Goal: Find specific page/section: Find specific page/section

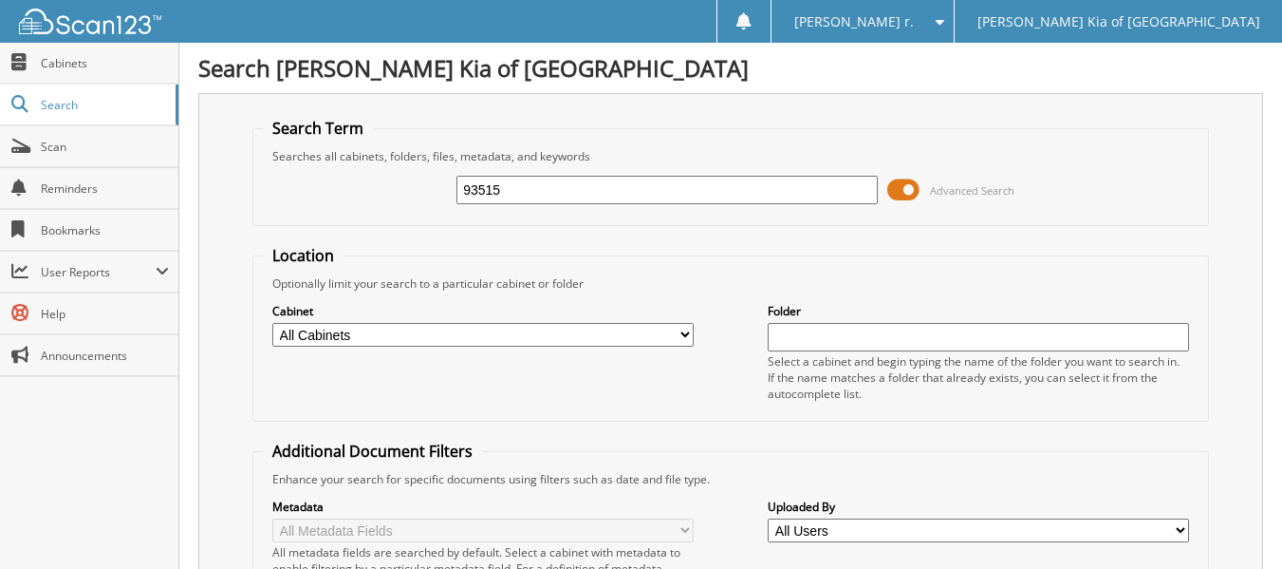
type input "93515"
type input "2593515"
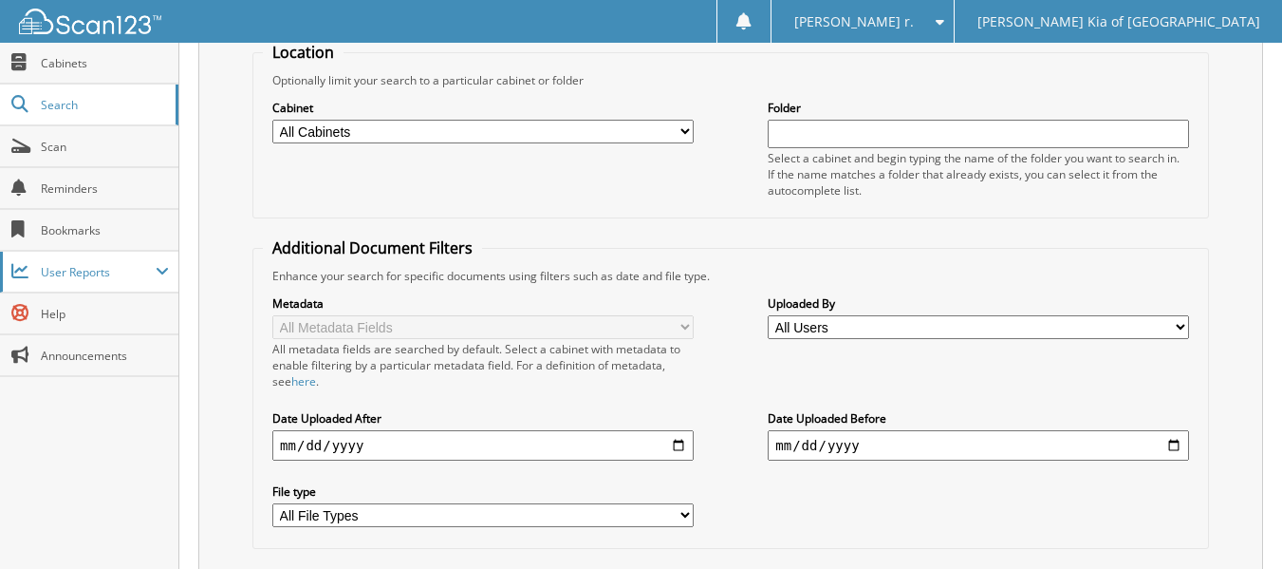
scroll to position [202, 0]
click at [122, 271] on span "User Reports" at bounding box center [98, 272] width 115 height 16
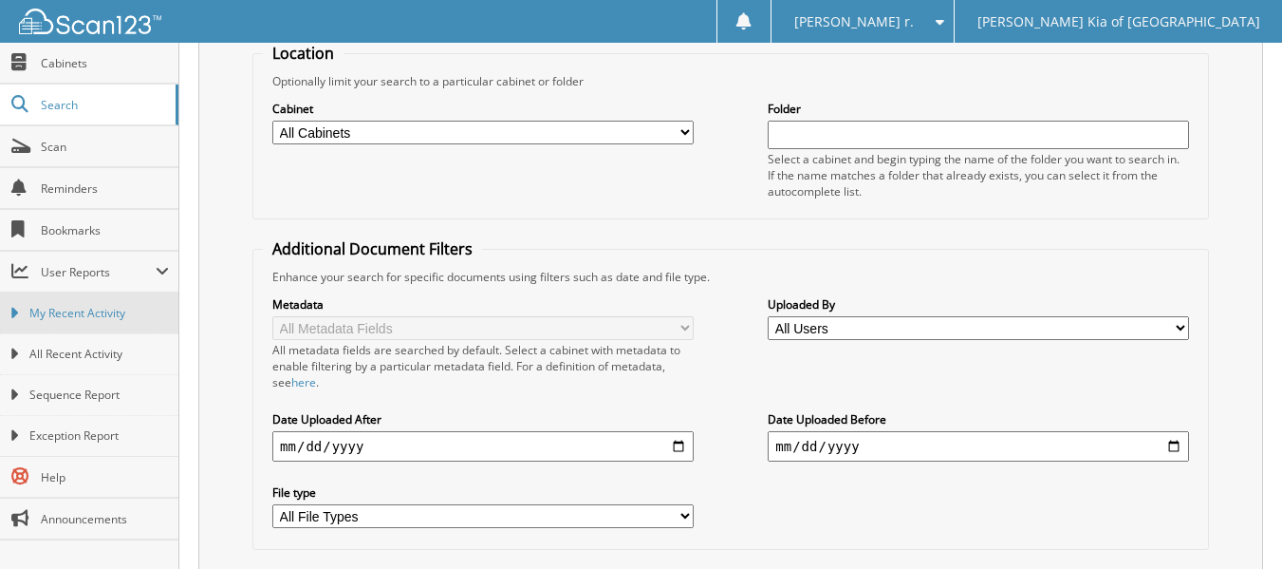
click at [103, 302] on link "My Recent Activity" at bounding box center [89, 312] width 178 height 41
